Goal: Transaction & Acquisition: Book appointment/travel/reservation

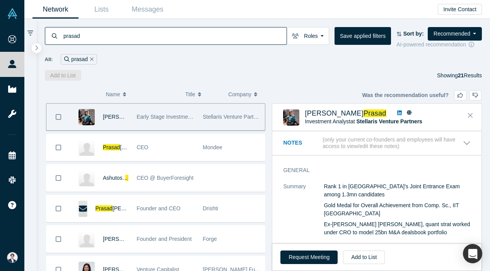
scroll to position [533, 0]
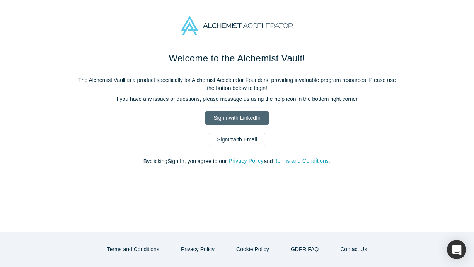
click at [252, 117] on link "Sign In with LinkedIn" at bounding box center [236, 118] width 63 height 14
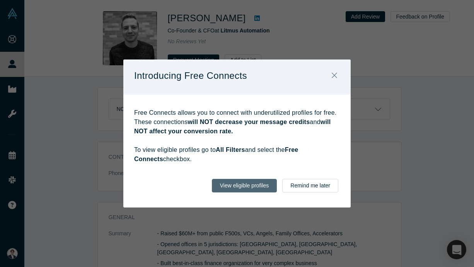
click at [261, 187] on button "View eligible profiles" at bounding box center [244, 186] width 65 height 14
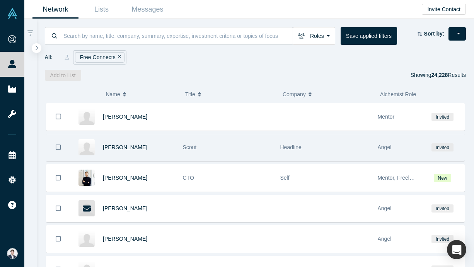
click at [241, 146] on div "Scout" at bounding box center [227, 147] width 89 height 27
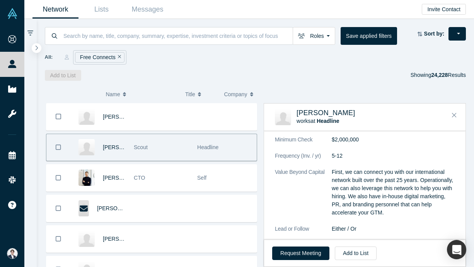
scroll to position [289, 0]
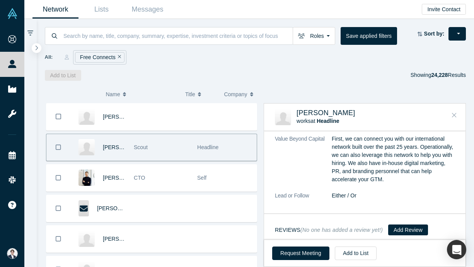
click at [456, 114] on icon "Close" at bounding box center [454, 115] width 5 height 7
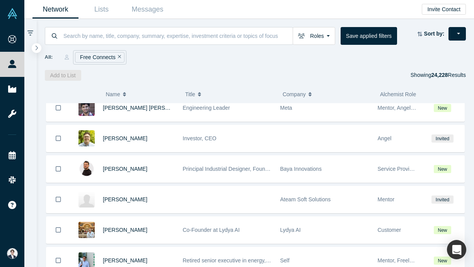
scroll to position [460, 0]
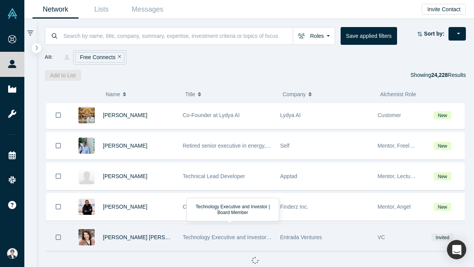
click at [223, 224] on div "Technology Executive and Investor | Board Member" at bounding box center [227, 237] width 89 height 27
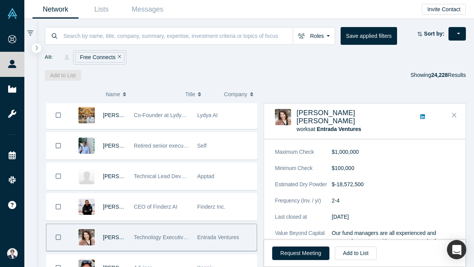
scroll to position [292, 0]
drag, startPoint x: 401, startPoint y: 116, endPoint x: 369, endPoint y: 215, distance: 104.5
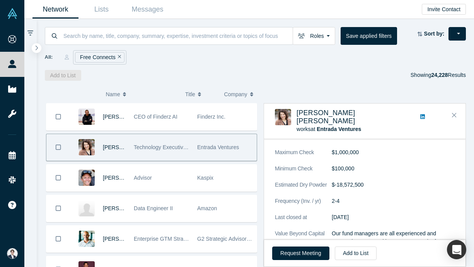
scroll to position [553, 0]
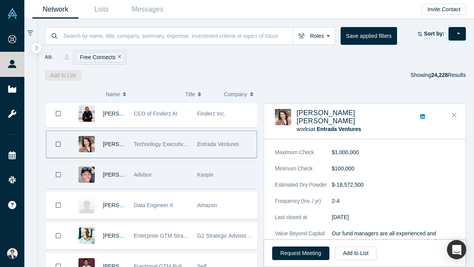
click at [206, 170] on div "Kaspix" at bounding box center [224, 175] width 55 height 27
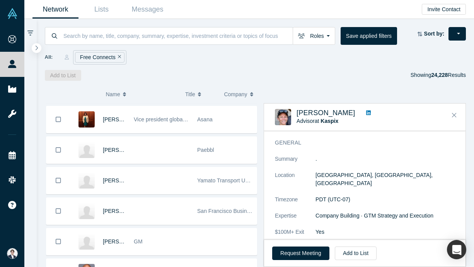
scroll to position [1562, 0]
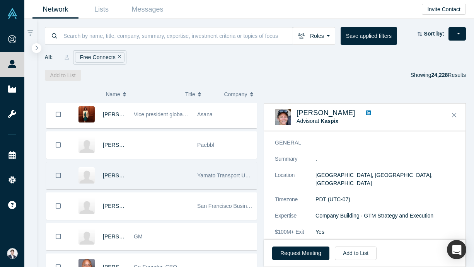
click at [207, 175] on span "Yamato Transport USA, Inc." at bounding box center [230, 176] width 67 height 6
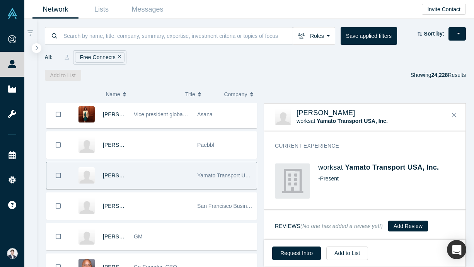
scroll to position [73, 0]
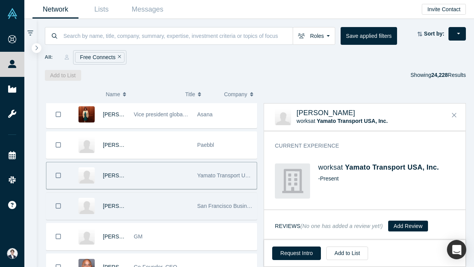
click at [182, 198] on div at bounding box center [161, 206] width 63 height 27
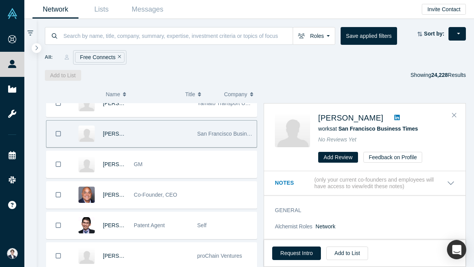
scroll to position [1639, 0]
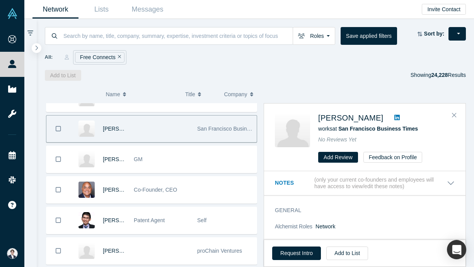
click at [182, 198] on div "Co-Founder, CEO" at bounding box center [161, 190] width 55 height 27
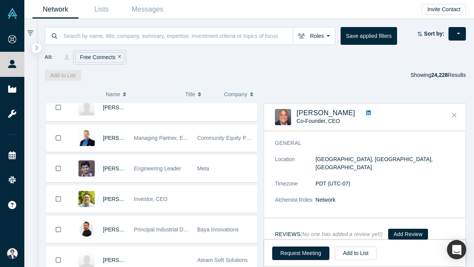
scroll to position [289, 0]
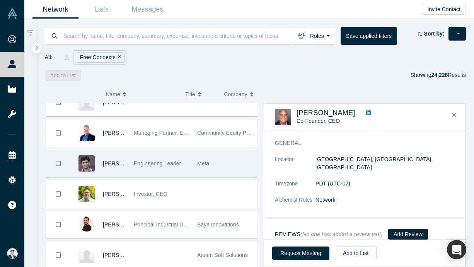
click at [185, 171] on div "Engineering Leader" at bounding box center [161, 164] width 55 height 27
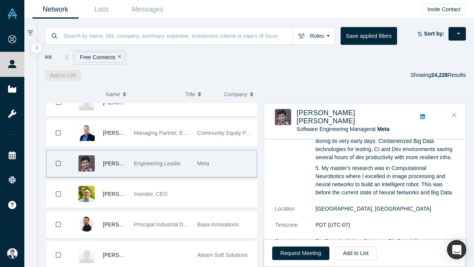
scroll to position [143, 0]
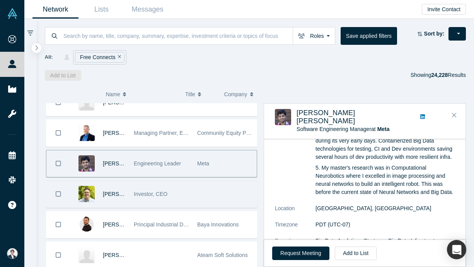
click at [190, 184] on div "Investor, CEO" at bounding box center [161, 194] width 63 height 27
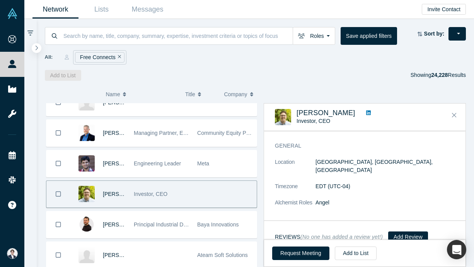
scroll to position [0, 0]
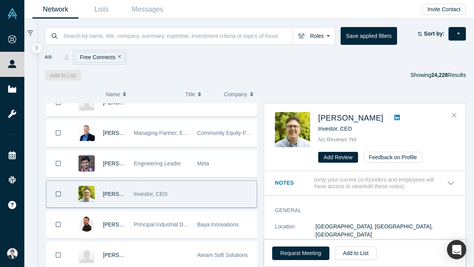
click at [400, 115] on icon at bounding box center [397, 117] width 5 height 5
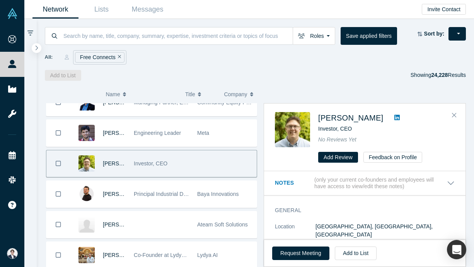
scroll to position [332, 0]
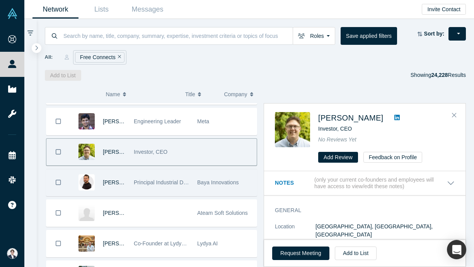
click at [176, 185] on span "Principal Industrial Designer, Founder" at bounding box center [179, 183] width 90 height 6
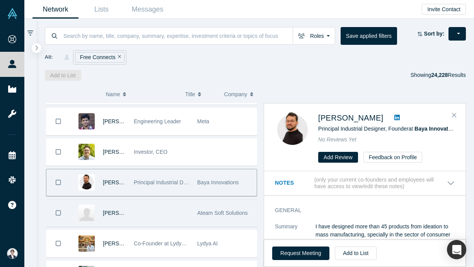
click at [176, 217] on div at bounding box center [161, 213] width 63 height 27
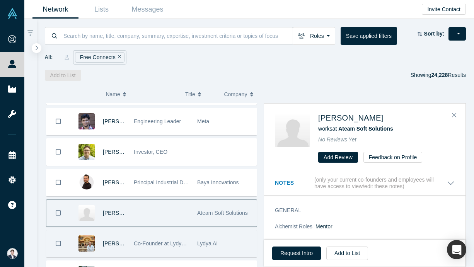
click at [160, 256] on div "Co-Founder at Lydya AI" at bounding box center [161, 244] width 55 height 27
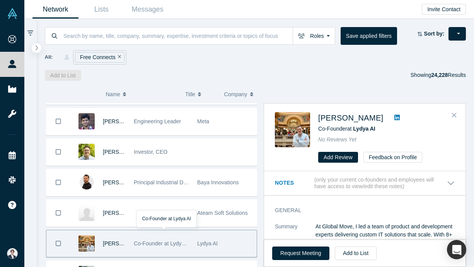
scroll to position [428, 0]
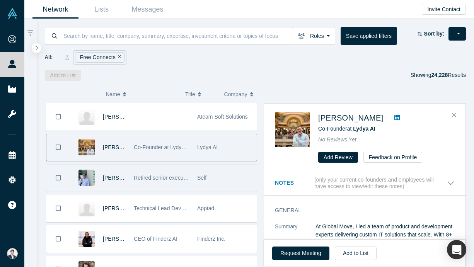
click at [168, 175] on span "Retired senior executive in energy, chemicals and materials industries" at bounding box center [217, 178] width 167 height 6
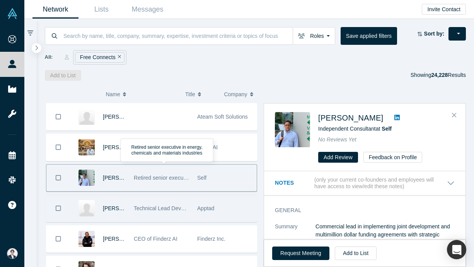
click at [178, 206] on span "Technical Lead Developer" at bounding box center [165, 208] width 62 height 6
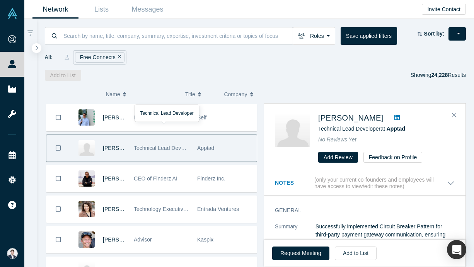
scroll to position [498, 0]
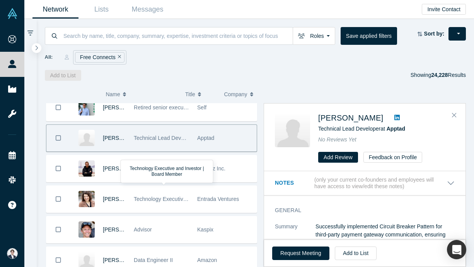
click at [178, 206] on div "Technology Executive and Investor | Board Member" at bounding box center [161, 199] width 55 height 27
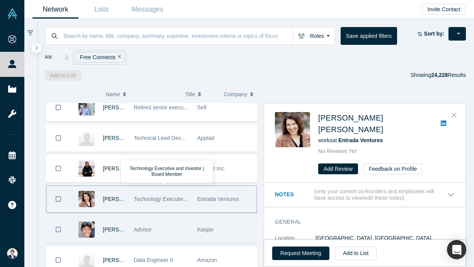
click at [175, 241] on div "Advisor" at bounding box center [161, 230] width 55 height 27
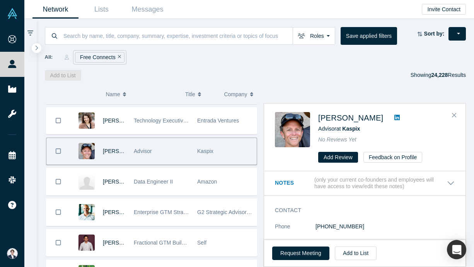
scroll to position [582, 0]
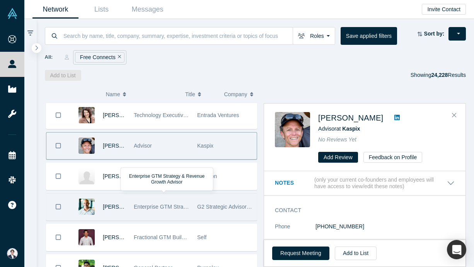
click at [179, 221] on div "Dave Govan Enterprise GTM Strategy & Revenue Growth Advisor G2 Strategic Adviso…" at bounding box center [151, 207] width 211 height 27
click at [183, 213] on div "Enterprise GTM Strategy & Revenue Growth Advisor" at bounding box center [161, 207] width 55 height 27
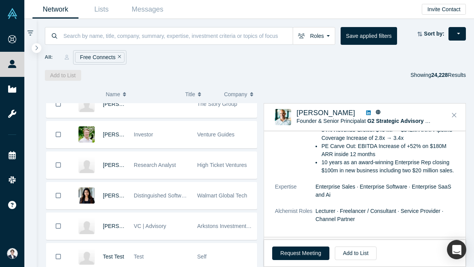
scroll to position [870, 0]
click at [188, 199] on div "Distinguished Software Engineer" at bounding box center [161, 195] width 55 height 27
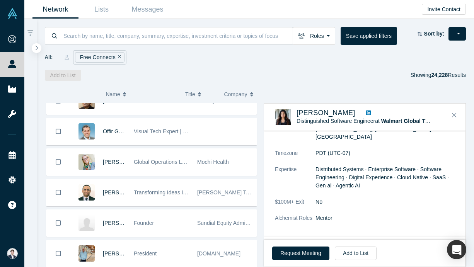
scroll to position [2295, 0]
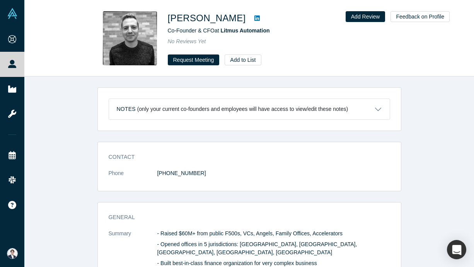
click at [375, 106] on button "Notes (only your current co-founders and employees will have access to view/edi…" at bounding box center [249, 109] width 281 height 21
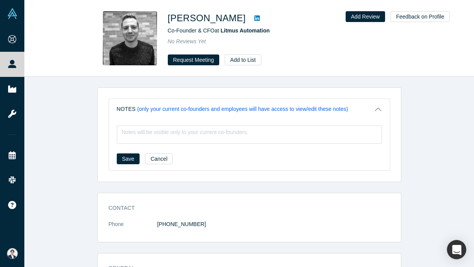
scroll to position [247, 0]
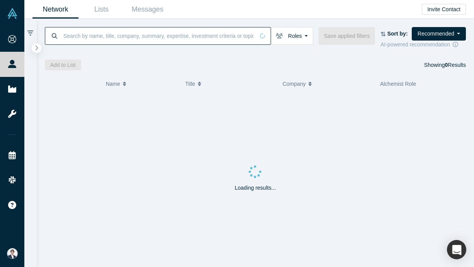
click at [143, 33] on input at bounding box center [159, 36] width 192 height 18
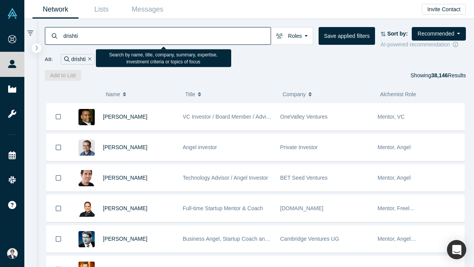
type input "drishti"
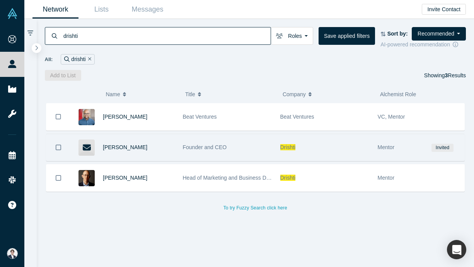
click at [205, 152] on div "Founder and CEO" at bounding box center [227, 147] width 89 height 27
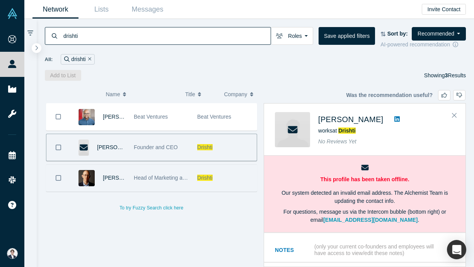
click at [195, 173] on div "Drishti" at bounding box center [225, 178] width 63 height 27
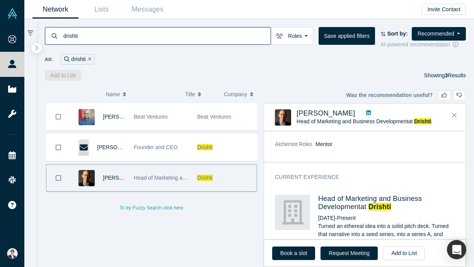
scroll to position [253, 0]
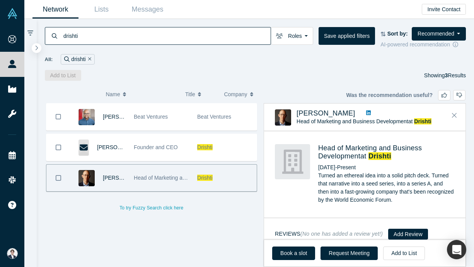
click at [366, 115] on icon at bounding box center [368, 112] width 5 height 5
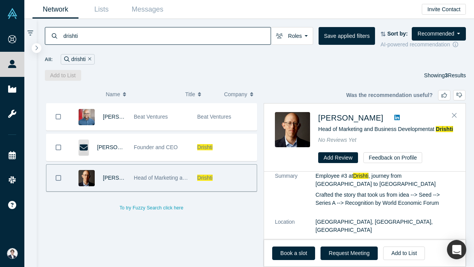
scroll to position [0, 0]
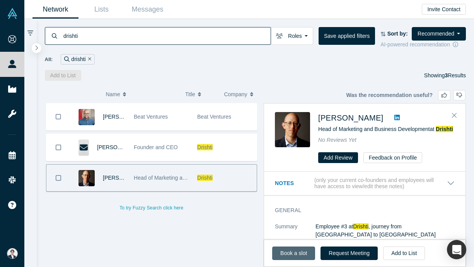
click at [301, 252] on link "Book a slot" at bounding box center [293, 254] width 43 height 14
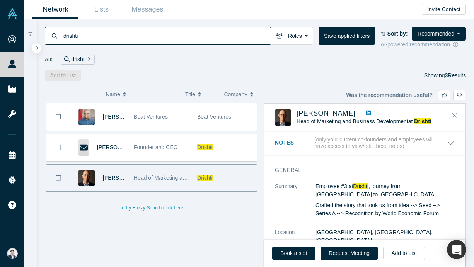
scroll to position [179, 0]
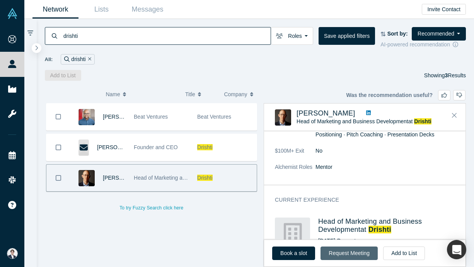
click at [355, 259] on button "Request Meeting" at bounding box center [349, 254] width 57 height 14
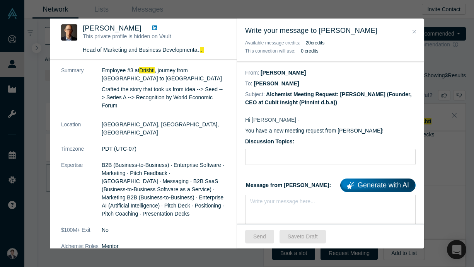
scroll to position [0, 0]
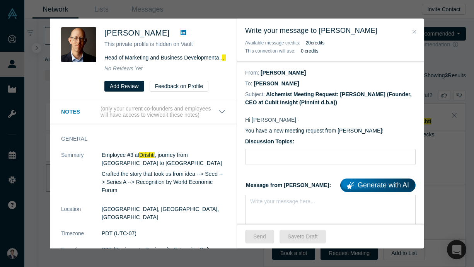
click at [438, 43] on div "Was the recommendation useful? Dave Prager This private profile is hidden on Va…" at bounding box center [237, 133] width 474 height 267
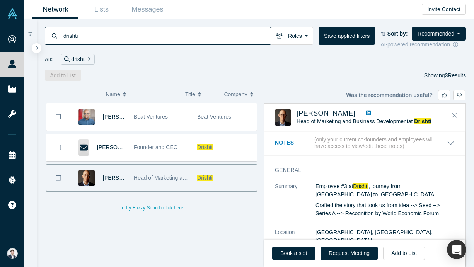
scroll to position [179, 0]
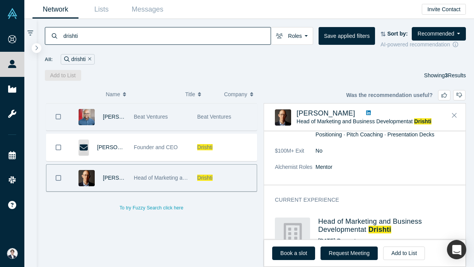
click at [146, 108] on div "Beat Ventures" at bounding box center [161, 117] width 55 height 27
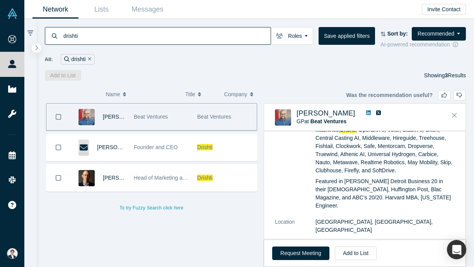
scroll to position [109, 0]
